Goal: Task Accomplishment & Management: Manage account settings

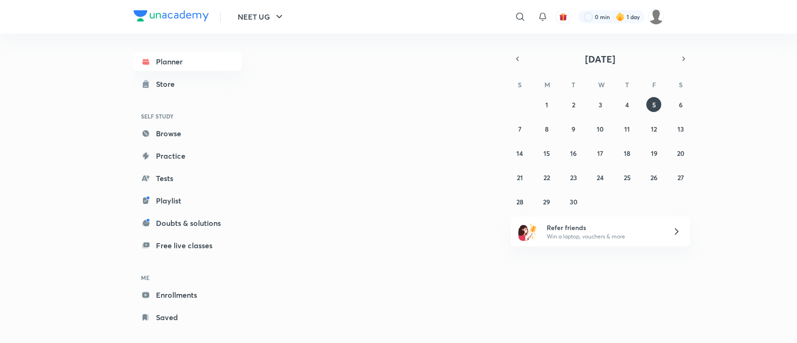
click at [653, 19] on img at bounding box center [656, 17] width 16 height 16
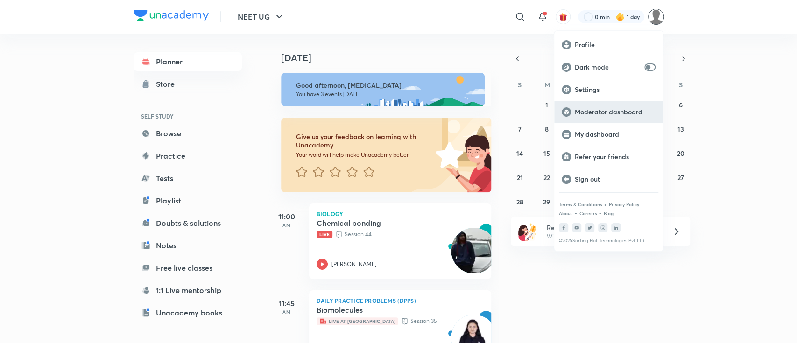
click at [601, 110] on p "Moderator dashboard" at bounding box center [615, 112] width 81 height 8
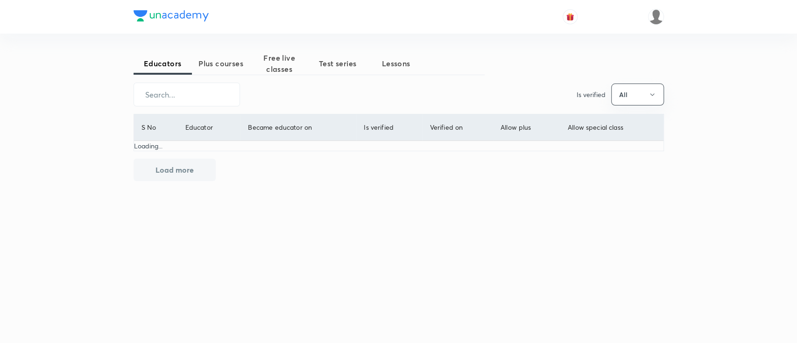
click at [234, 66] on span "Plus courses" at bounding box center [221, 63] width 58 height 11
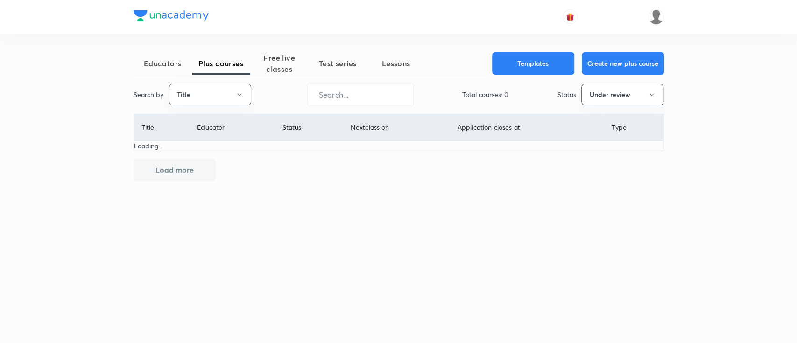
click at [203, 108] on div "Educators Plus courses Free live classes Test series Lessons Templates Create n…" at bounding box center [399, 124] width 530 height 145
click at [211, 98] on button "Title" at bounding box center [210, 95] width 82 height 22
click at [216, 137] on span "Username" at bounding box center [210, 140] width 70 height 10
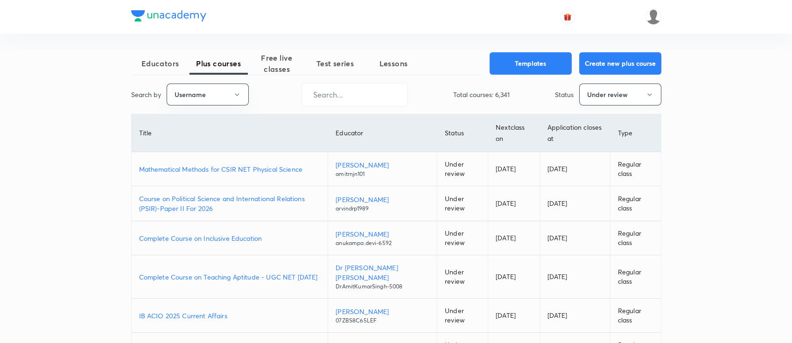
click at [610, 92] on button "Under review" at bounding box center [620, 95] width 82 height 22
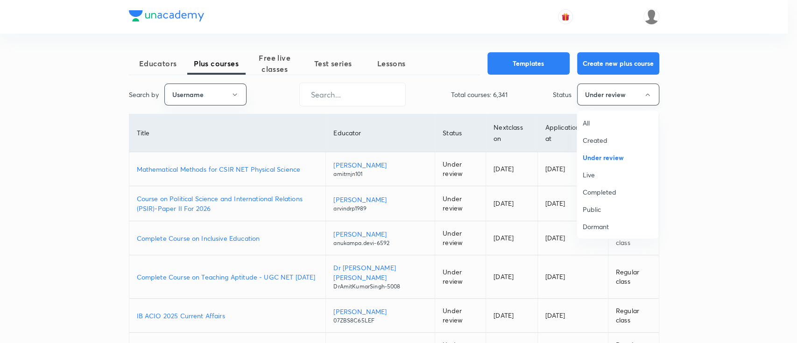
click at [602, 119] on span "All" at bounding box center [618, 123] width 70 height 10
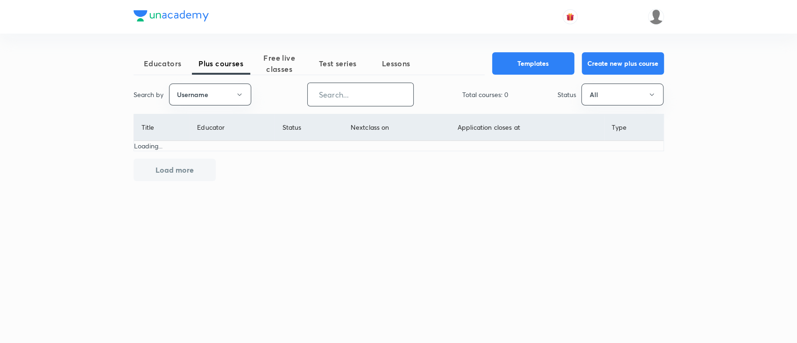
drag, startPoint x: 360, startPoint y: 78, endPoint x: 359, endPoint y: 88, distance: 9.9
click at [360, 80] on div "Educators Plus courses Free live classes Test series Lessons Templates Create n…" at bounding box center [399, 124] width 530 height 145
click at [359, 94] on input "text" at bounding box center [361, 95] width 106 height 24
paste input "PR9IB7W4V4ZH"
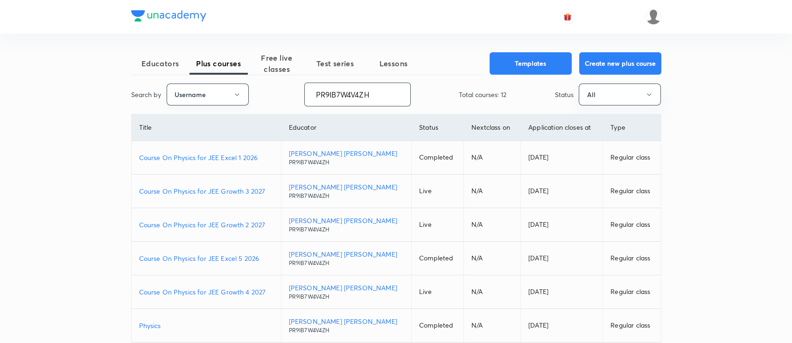
drag, startPoint x: 380, startPoint y: 99, endPoint x: 243, endPoint y: 97, distance: 136.8
click at [243, 97] on div "Search by Username PR9IB7W4V4ZH ​ Total courses: 12 Status All" at bounding box center [396, 95] width 530 height 24
paste input "yadavvinu60-5296"
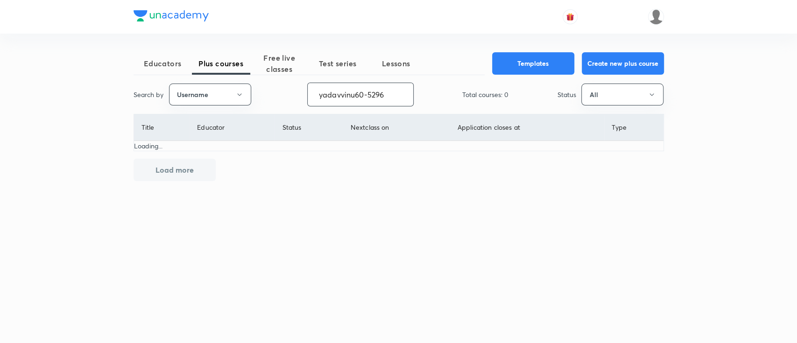
type input "yadavvinu60-5296"
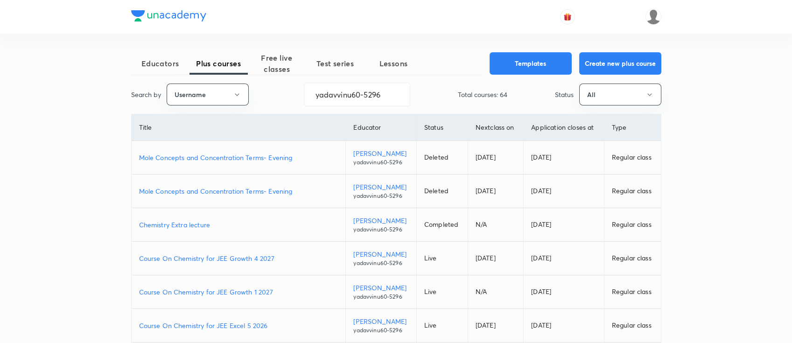
click at [276, 290] on p "Course On Chemistry for JEE Growth 1 2027" at bounding box center [238, 292] width 199 height 10
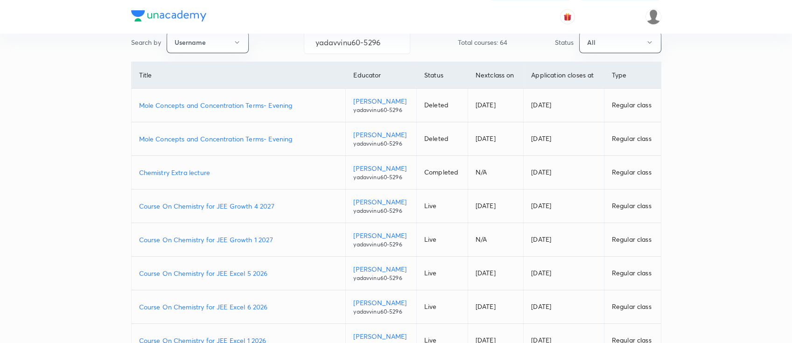
scroll to position [62, 0]
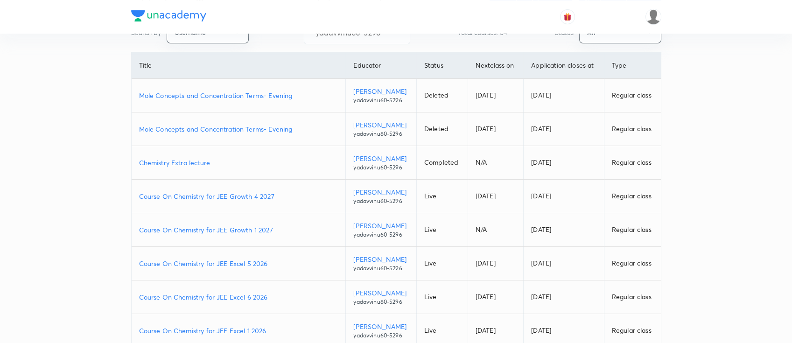
click at [271, 327] on p "Course On Chemistry for JEE Excel 1 2026" at bounding box center [238, 331] width 199 height 10
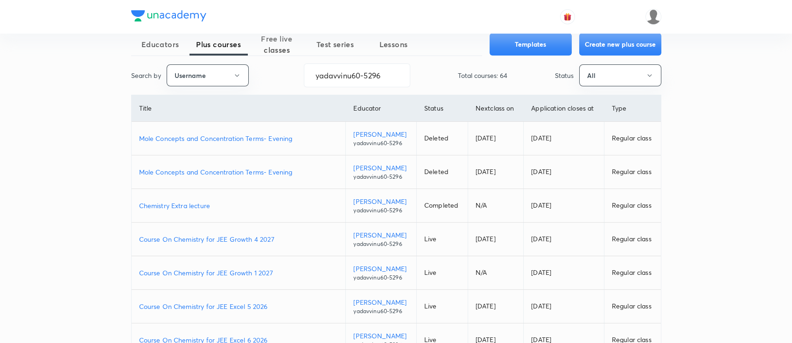
scroll to position [0, 0]
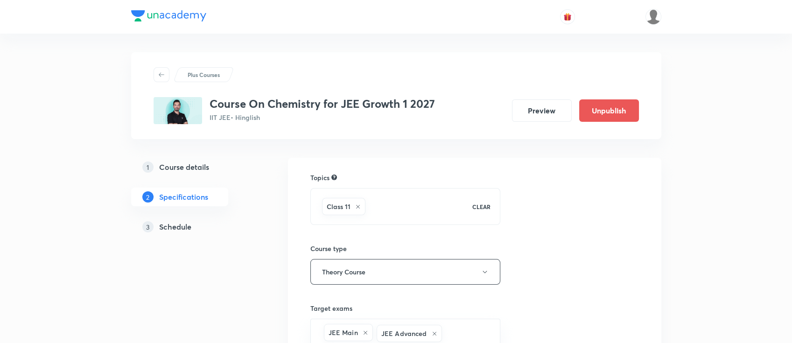
click at [169, 232] on h5 "Schedule" at bounding box center [175, 226] width 32 height 11
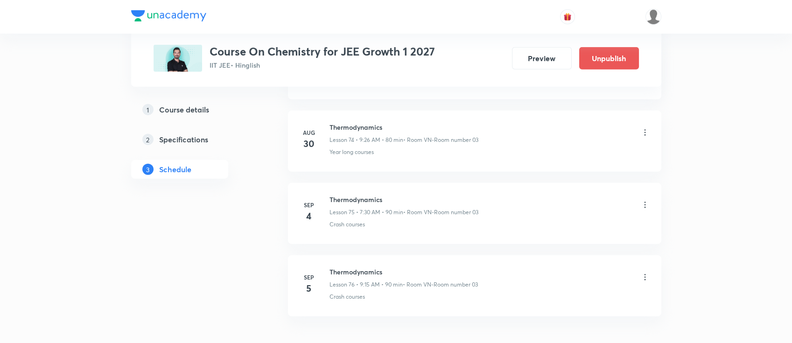
scroll to position [5898, 0]
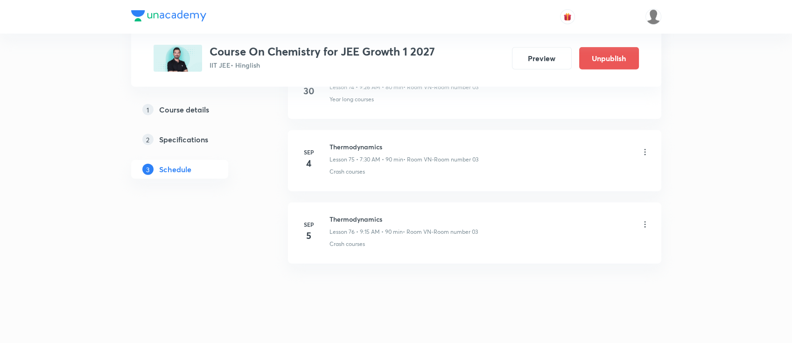
click at [643, 220] on icon at bounding box center [645, 224] width 9 height 9
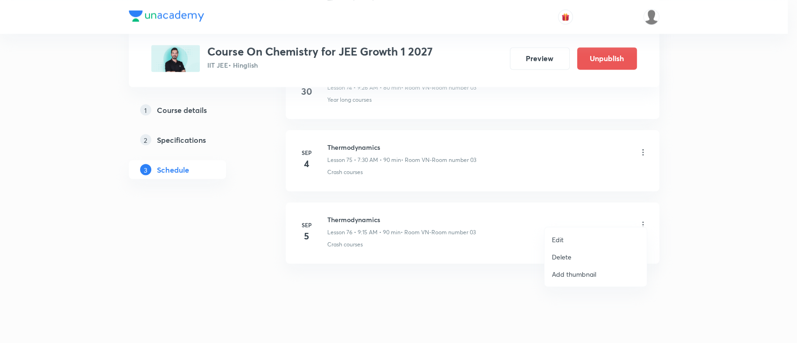
click at [566, 257] on p "Delete" at bounding box center [562, 257] width 20 height 10
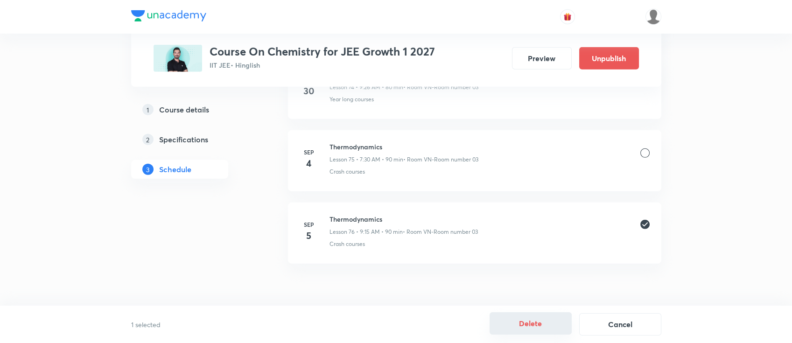
click at [531, 331] on button "Delete" at bounding box center [531, 323] width 82 height 22
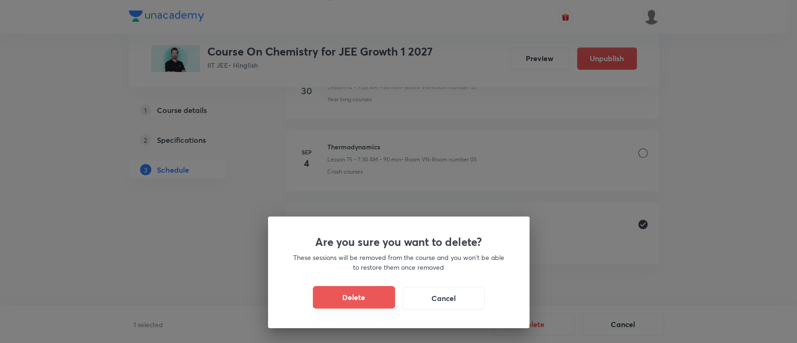
click at [331, 301] on button "Delete" at bounding box center [354, 297] width 82 height 22
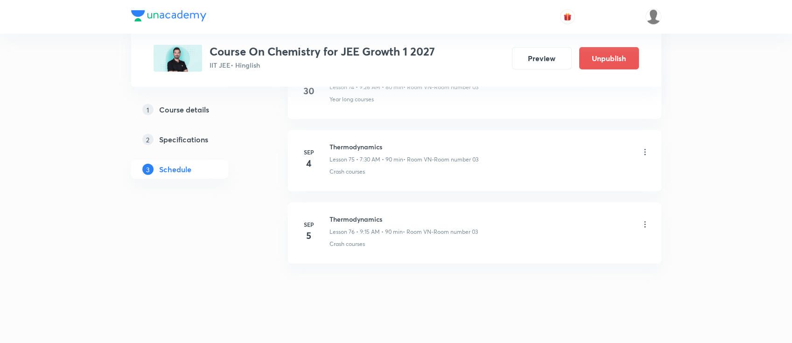
scroll to position [5825, 0]
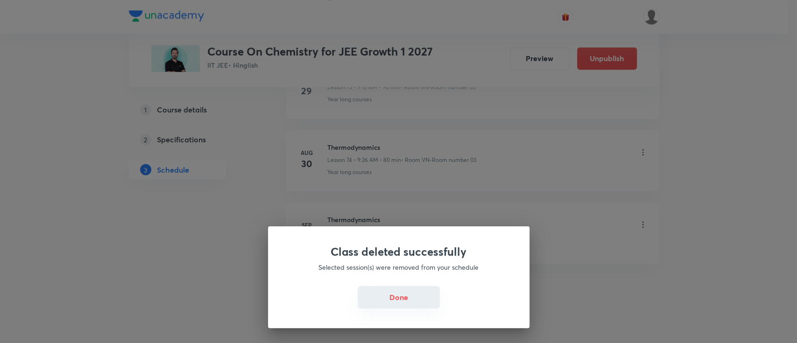
click at [390, 298] on button "Done" at bounding box center [399, 297] width 82 height 22
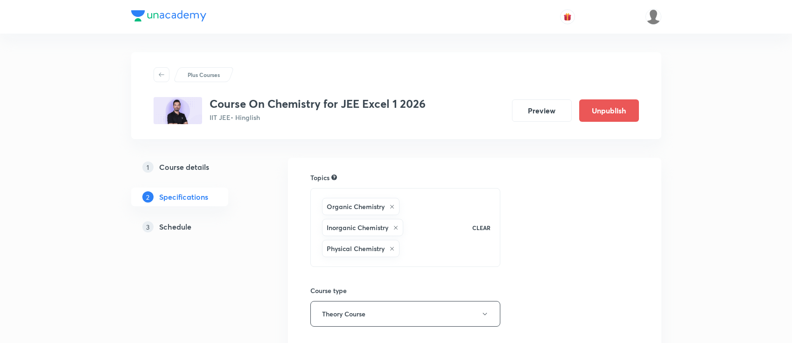
click at [179, 226] on h5 "Schedule" at bounding box center [175, 226] width 32 height 11
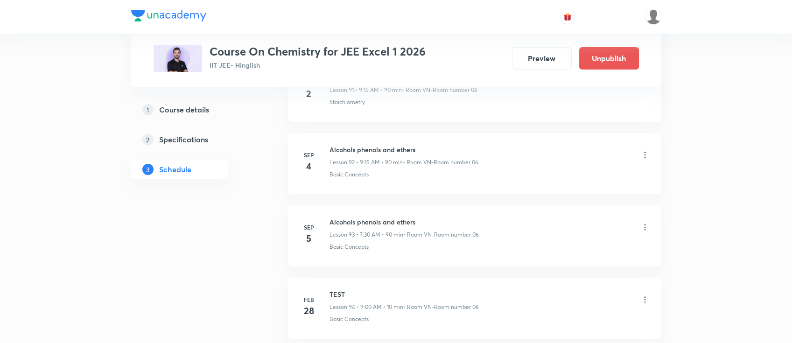
scroll to position [7199, 0]
click at [643, 149] on icon at bounding box center [645, 153] width 9 height 9
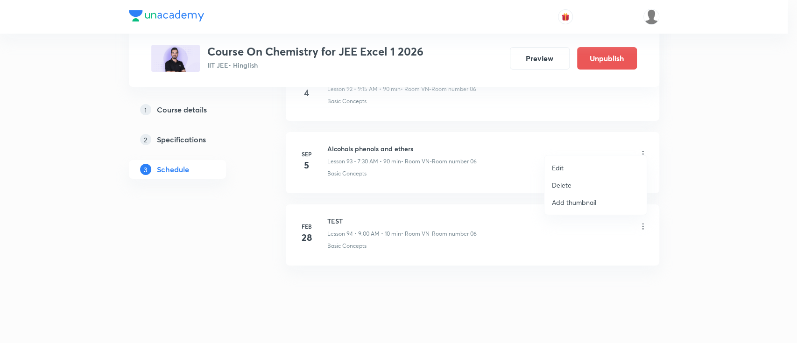
click at [573, 185] on li "Delete" at bounding box center [595, 185] width 102 height 17
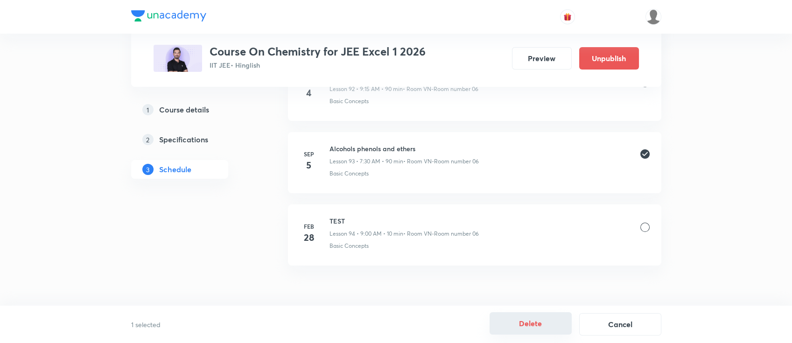
click at [534, 331] on button "Delete" at bounding box center [531, 323] width 82 height 22
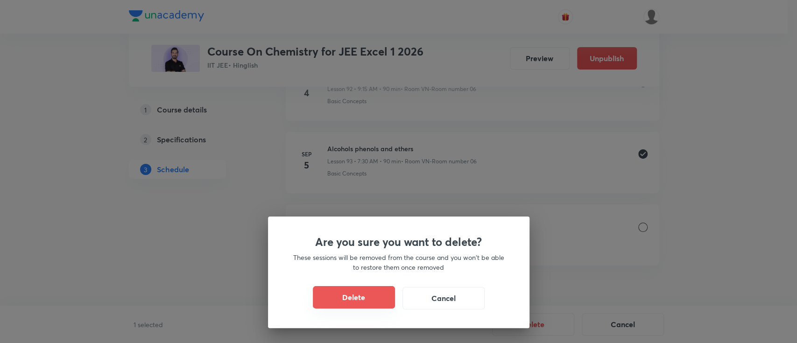
click at [352, 297] on button "Delete" at bounding box center [354, 297] width 82 height 22
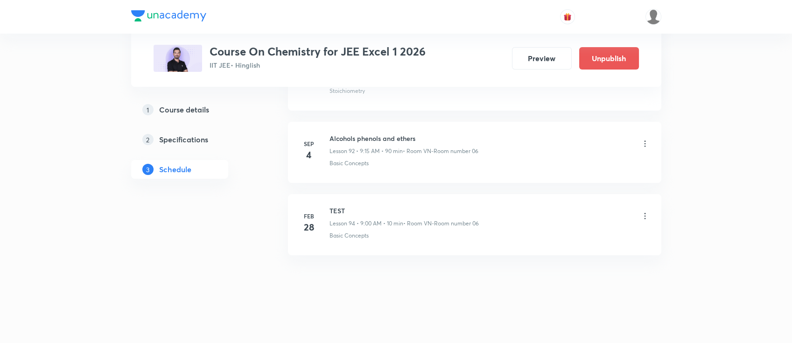
scroll to position [7126, 0]
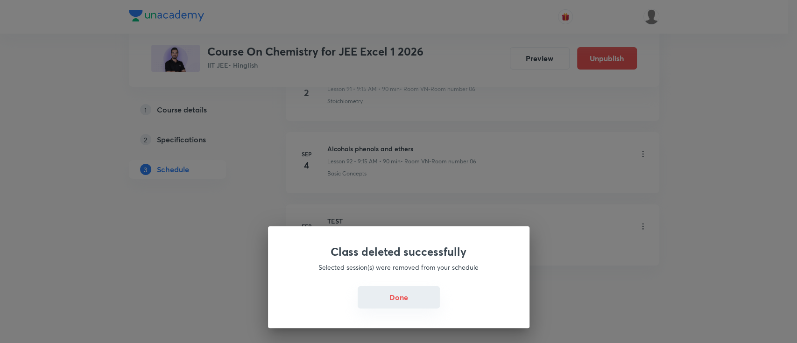
click at [417, 302] on button "Done" at bounding box center [399, 297] width 82 height 22
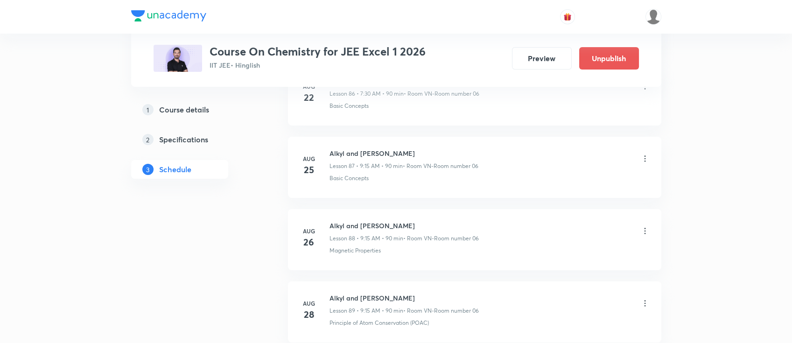
scroll to position [6691, 0]
